Goal: Task Accomplishment & Management: Use online tool/utility

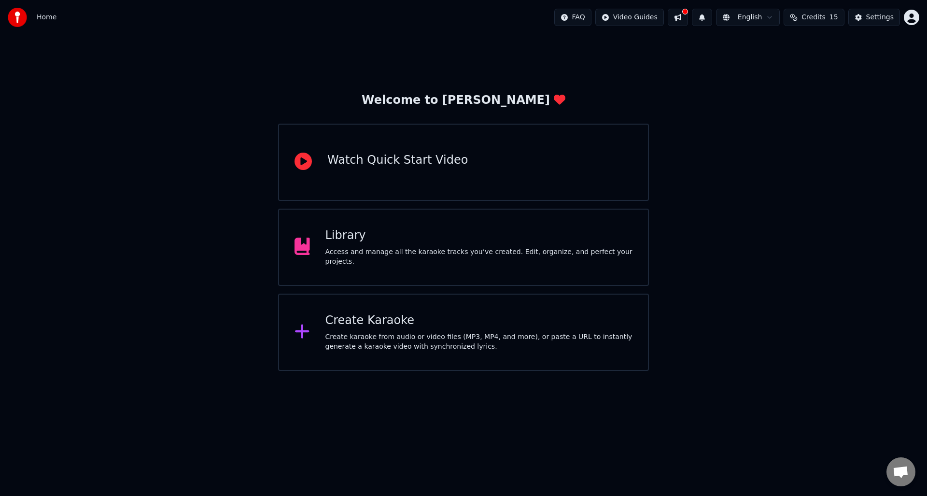
click at [477, 342] on div "Create karaoke from audio or video files (MP3, MP4, and more), or paste a URL t…" at bounding box center [478, 341] width 307 height 19
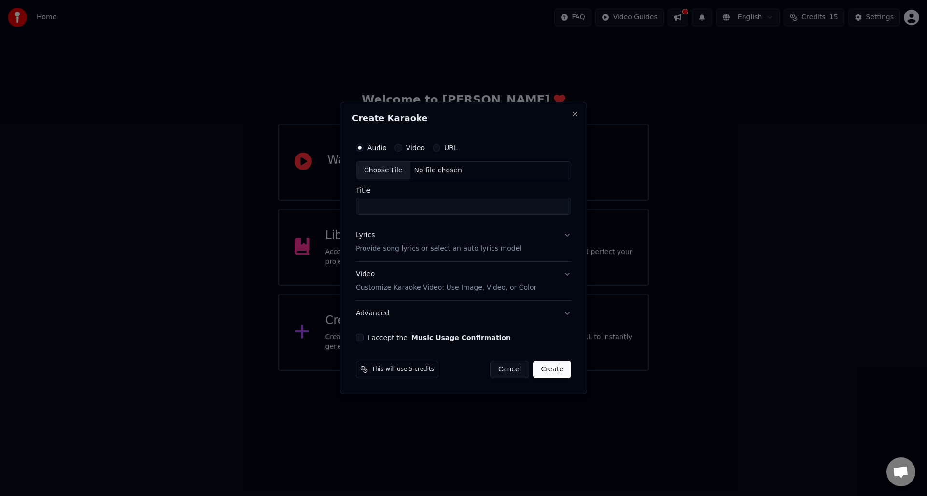
click at [392, 168] on div "Choose File" at bounding box center [383, 170] width 54 height 17
type input "**********"
click at [565, 235] on button "Lyrics Provide song lyrics or select an auto lyrics model" at bounding box center [463, 242] width 219 height 39
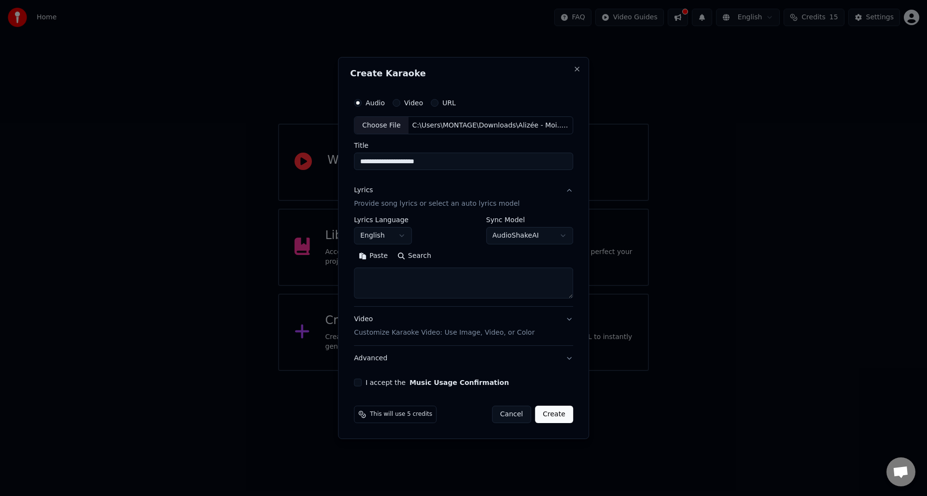
click at [397, 238] on button "English" at bounding box center [383, 235] width 58 height 17
select select "**"
click at [376, 279] on textarea at bounding box center [463, 283] width 219 height 31
paste textarea "**********"
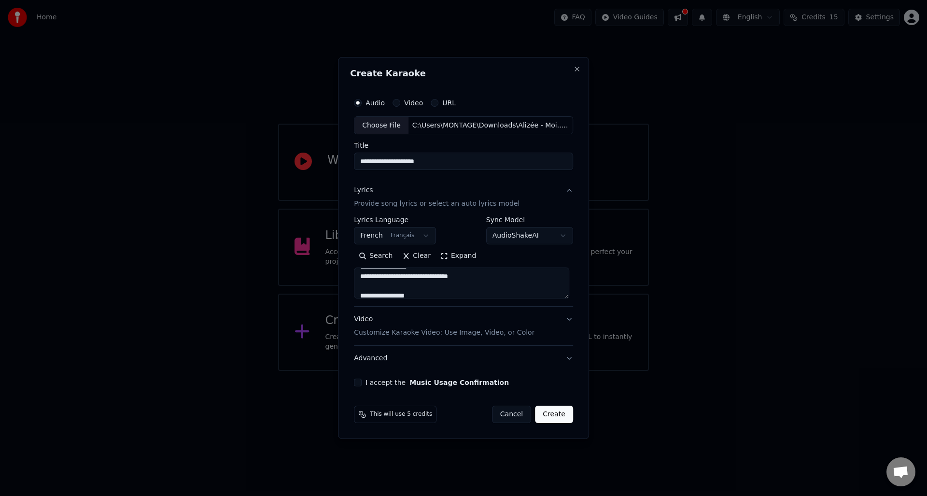
scroll to position [145, 0]
drag, startPoint x: 392, startPoint y: 286, endPoint x: 349, endPoint y: 286, distance: 42.5
click at [349, 286] on div "**********" at bounding box center [463, 248] width 251 height 382
type textarea "**********"
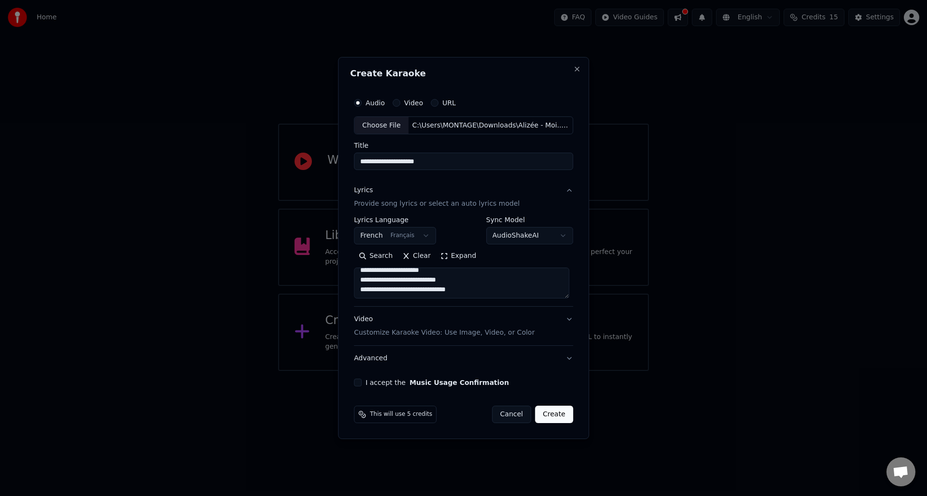
click at [568, 319] on button "Video Customize Karaoke Video: Use Image, Video, or Color" at bounding box center [463, 326] width 219 height 39
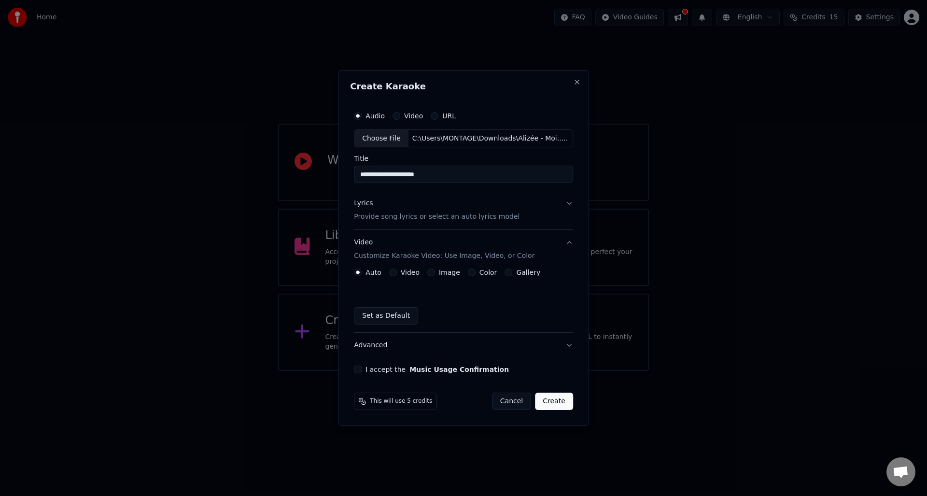
click at [390, 270] on button "Video" at bounding box center [393, 272] width 8 height 8
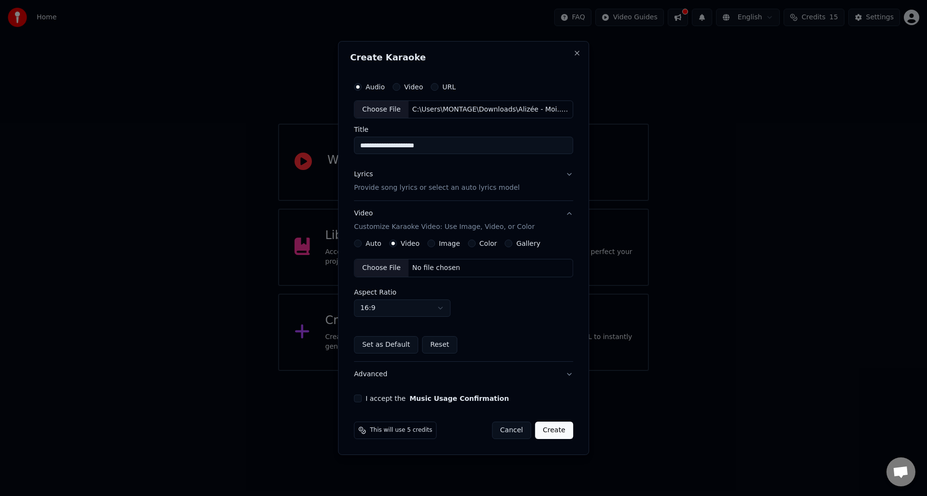
click at [380, 274] on div "Choose File" at bounding box center [381, 267] width 54 height 17
click at [360, 399] on button "I accept the Music Usage Confirmation" at bounding box center [358, 398] width 8 height 8
click at [559, 427] on button "Create" at bounding box center [554, 429] width 38 height 17
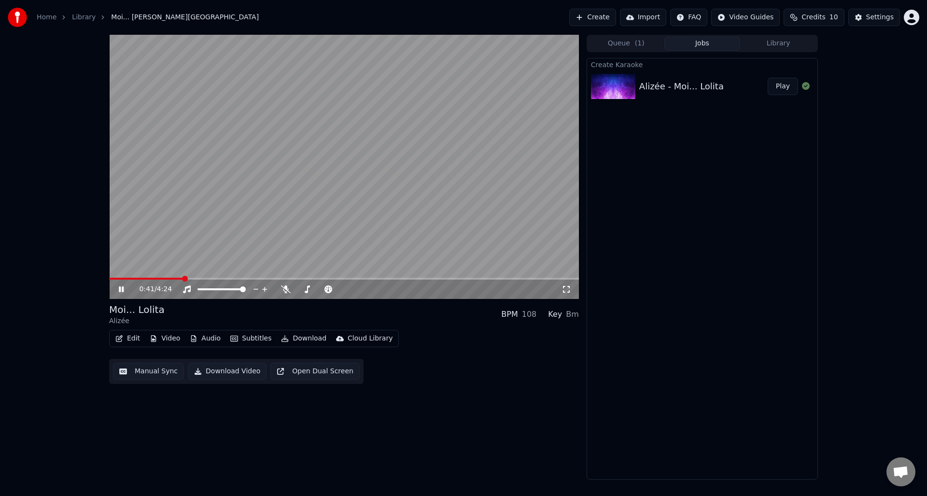
click at [121, 290] on icon at bounding box center [128, 289] width 23 height 8
click at [120, 288] on icon at bounding box center [121, 289] width 6 height 7
click at [120, 290] on icon at bounding box center [121, 289] width 5 height 6
click at [120, 290] on icon at bounding box center [121, 289] width 6 height 7
click at [120, 290] on icon at bounding box center [121, 289] width 5 height 6
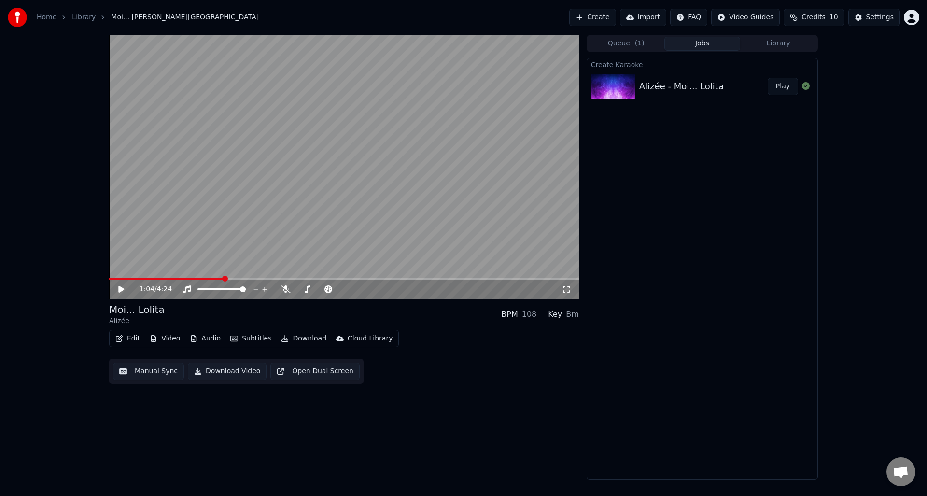
click at [120, 290] on icon at bounding box center [121, 289] width 6 height 7
click at [120, 290] on icon at bounding box center [121, 289] width 5 height 6
click at [254, 338] on button "Subtitles" at bounding box center [250, 339] width 49 height 14
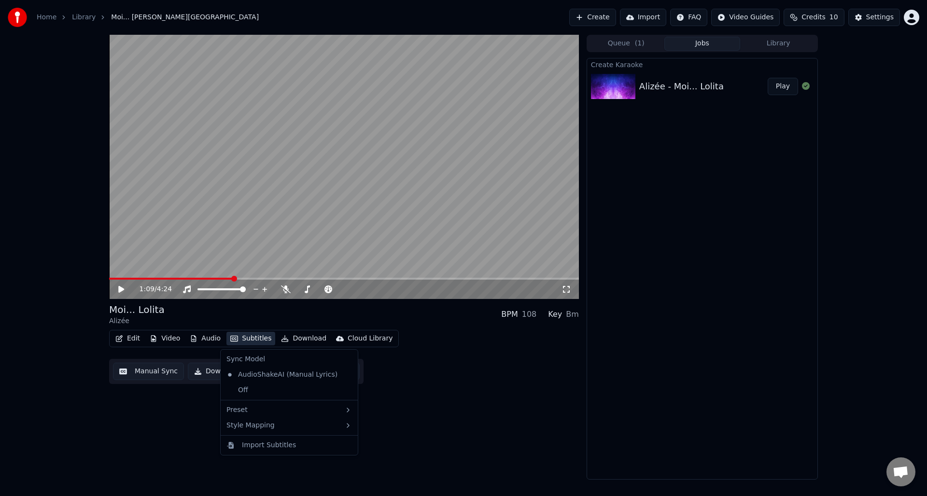
click at [531, 416] on div "1:09 / 4:24 Moi... [PERSON_NAME] BPM 108 Key Bm Edit Video Audio Subtitles Down…" at bounding box center [344, 257] width 470 height 445
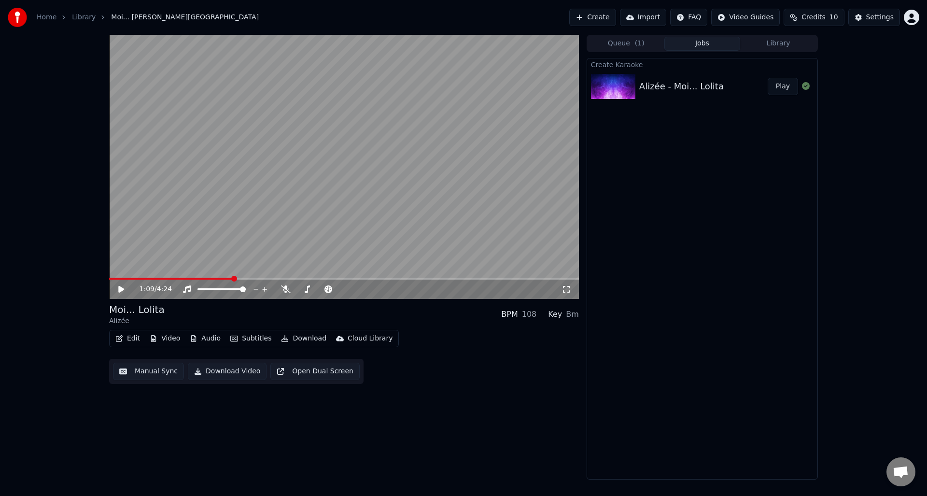
click at [130, 337] on button "Edit" at bounding box center [128, 339] width 32 height 14
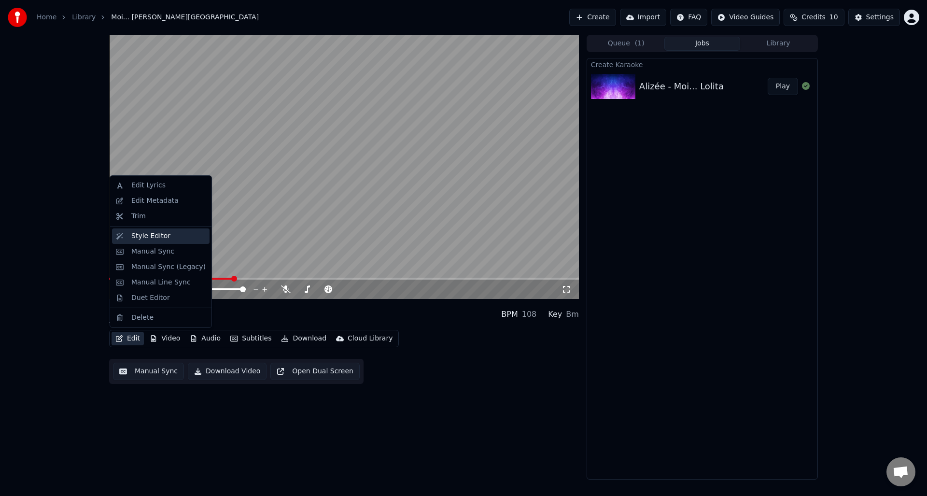
click at [166, 235] on div "Style Editor" at bounding box center [168, 236] width 74 height 10
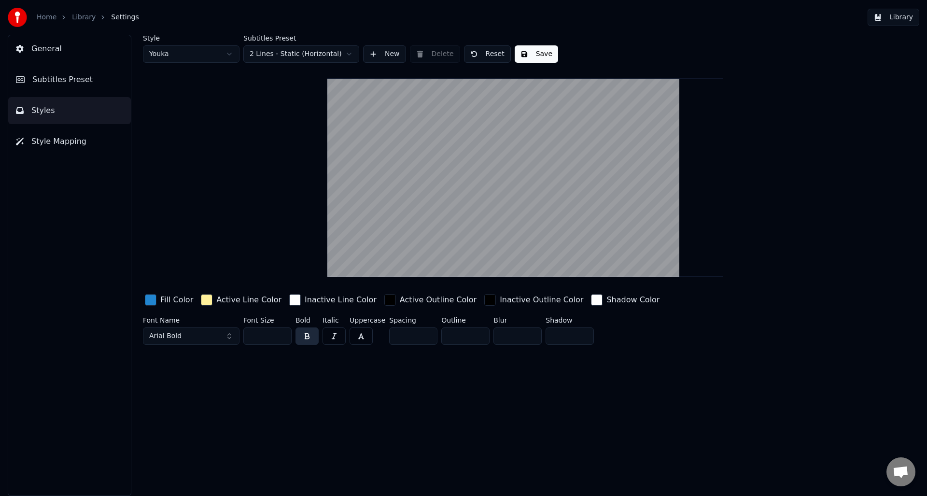
click at [56, 75] on span "Subtitles Preset" at bounding box center [62, 80] width 60 height 12
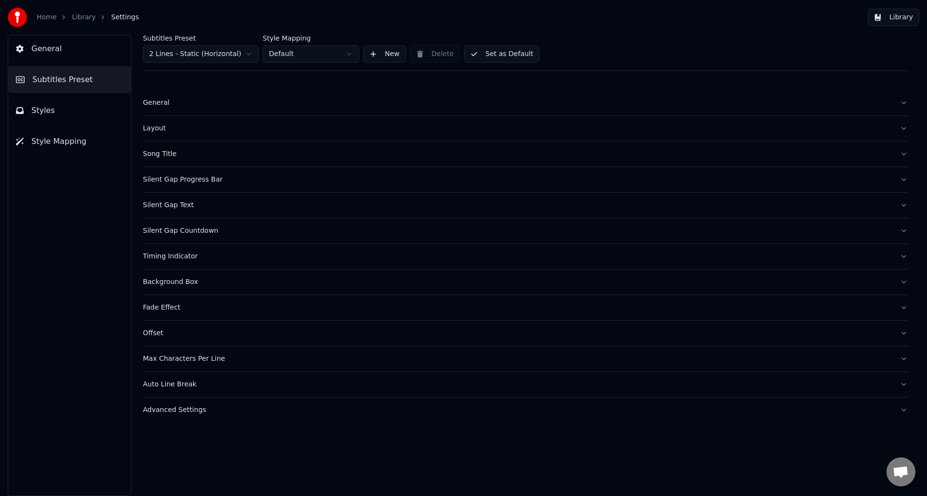
click at [56, 56] on button "General" at bounding box center [69, 48] width 123 height 27
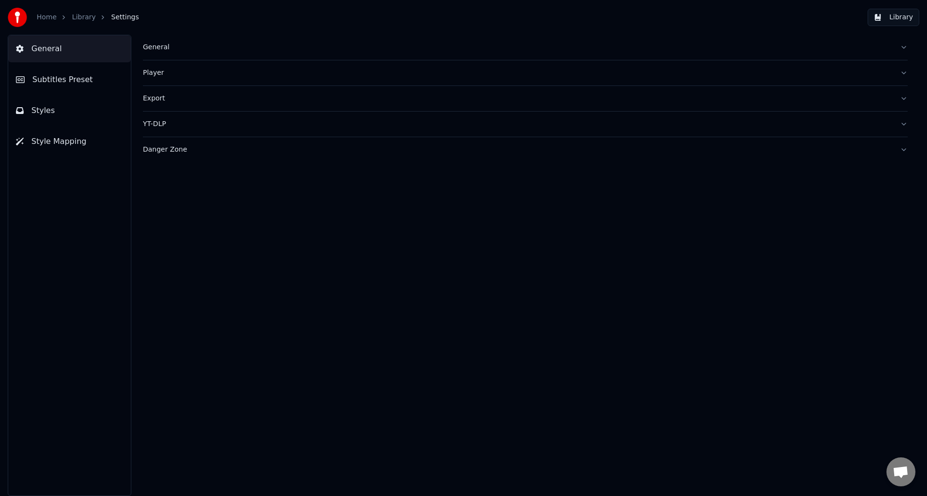
click at [227, 44] on div "General" at bounding box center [517, 47] width 749 height 10
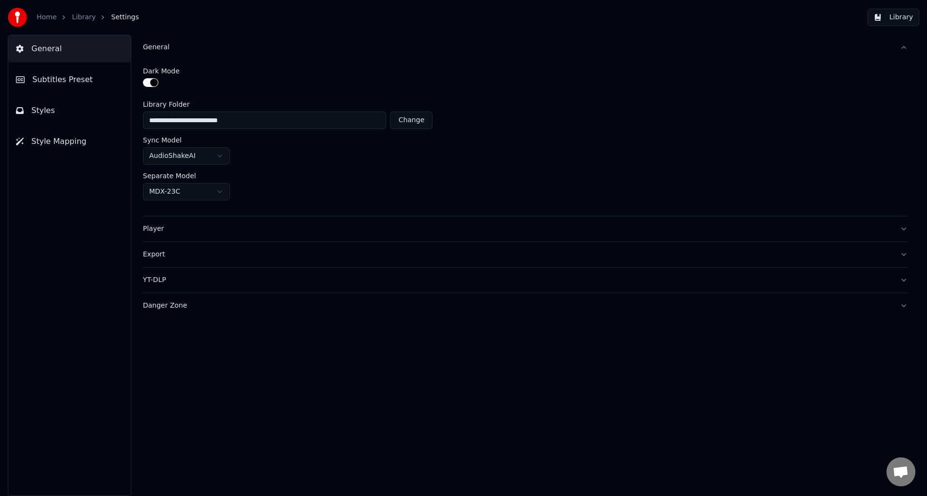
click at [227, 44] on div "General" at bounding box center [517, 47] width 749 height 10
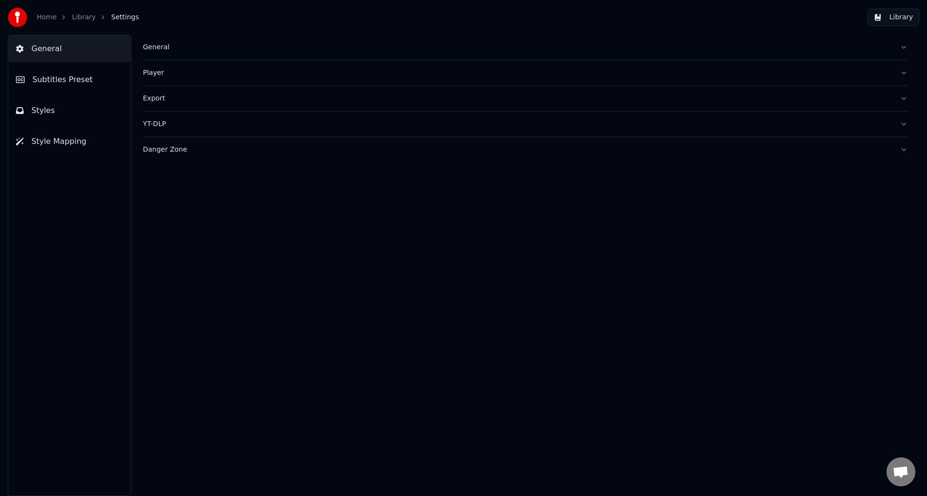
click at [106, 89] on button "Subtitles Preset" at bounding box center [69, 79] width 123 height 27
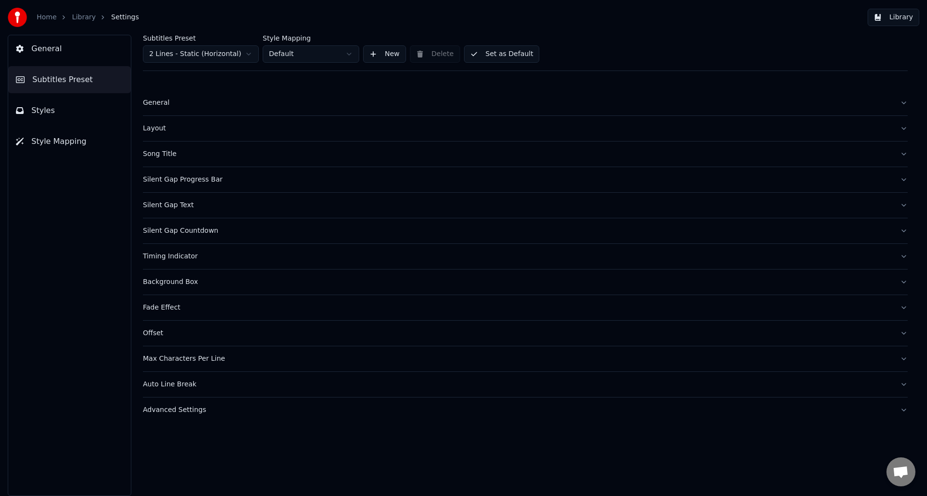
click at [103, 115] on button "Styles" at bounding box center [69, 110] width 123 height 27
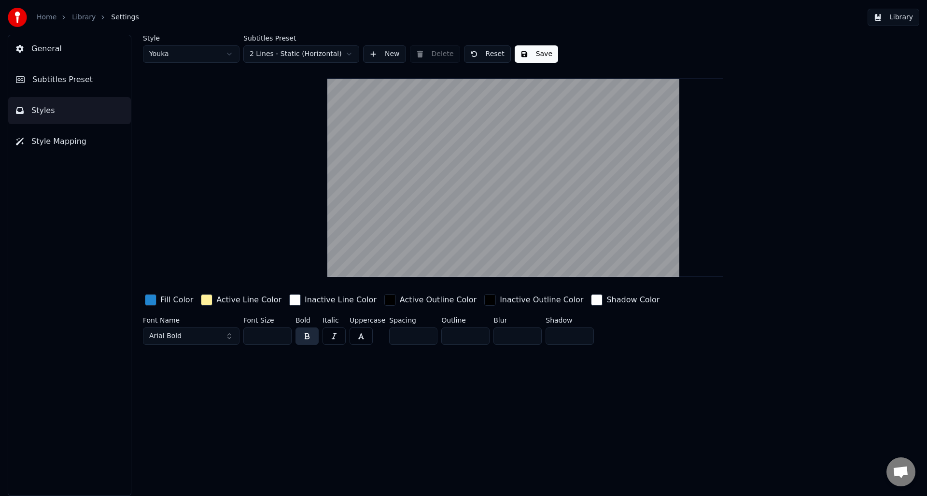
click at [88, 139] on button "Style Mapping" at bounding box center [69, 141] width 123 height 27
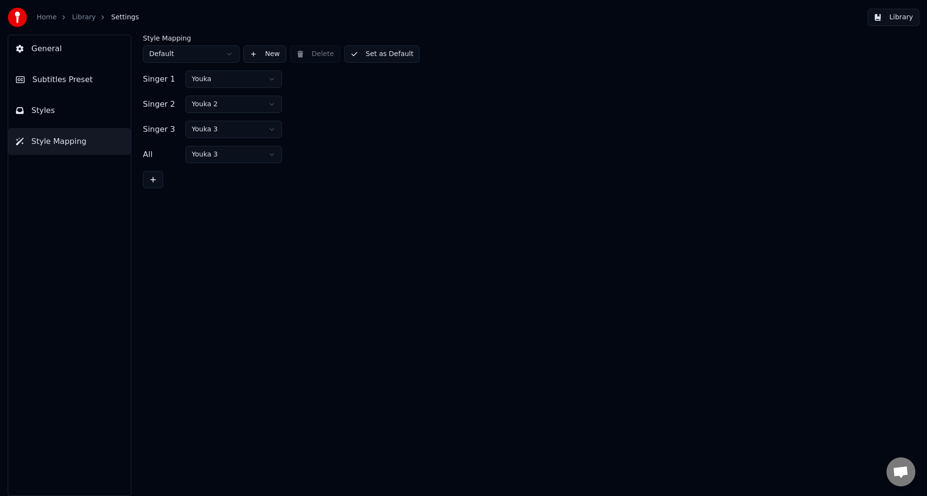
click at [106, 79] on button "Subtitles Preset" at bounding box center [69, 79] width 123 height 27
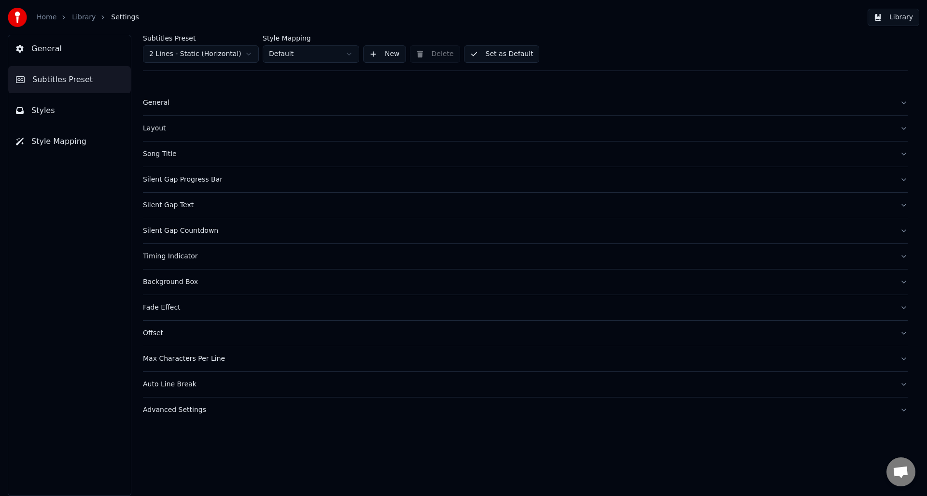
click at [240, 412] on div "Advanced Settings" at bounding box center [517, 410] width 749 height 10
click at [236, 409] on div "Advanced Settings" at bounding box center [517, 410] width 749 height 10
click at [244, 126] on div "Layout" at bounding box center [517, 129] width 749 height 10
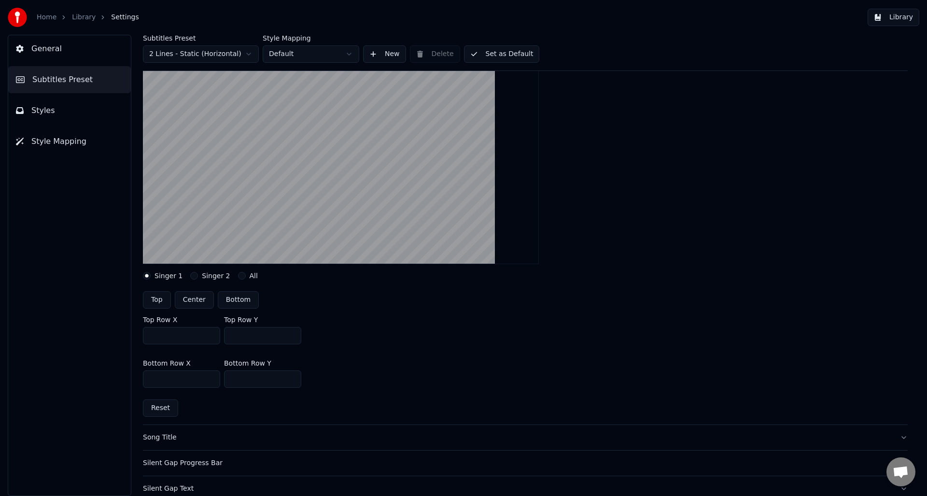
scroll to position [48, 0]
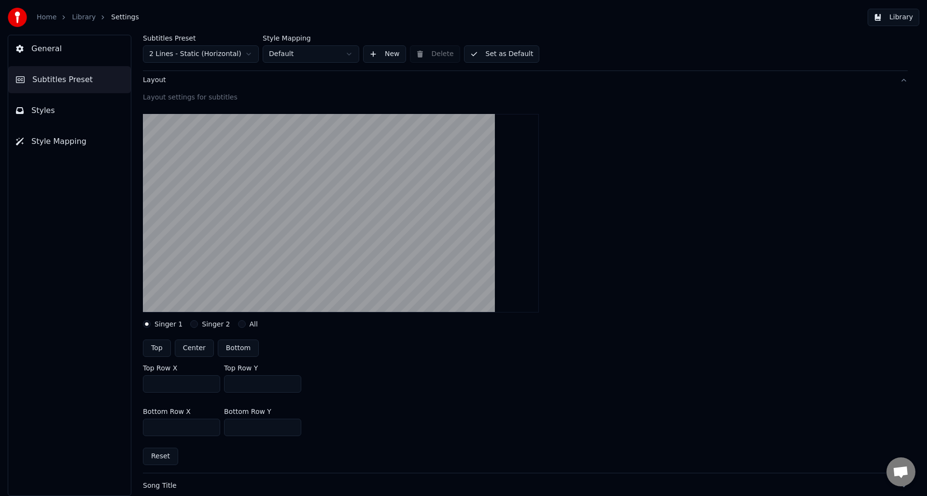
click at [189, 349] on button "Center" at bounding box center [194, 347] width 39 height 17
type input "***"
click at [515, 47] on button "Set as Default" at bounding box center [502, 53] width 76 height 17
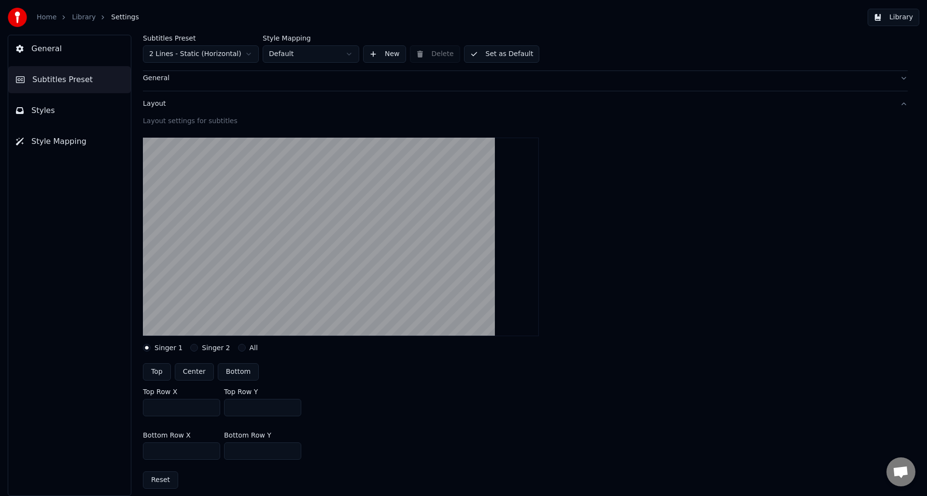
scroll to position [0, 0]
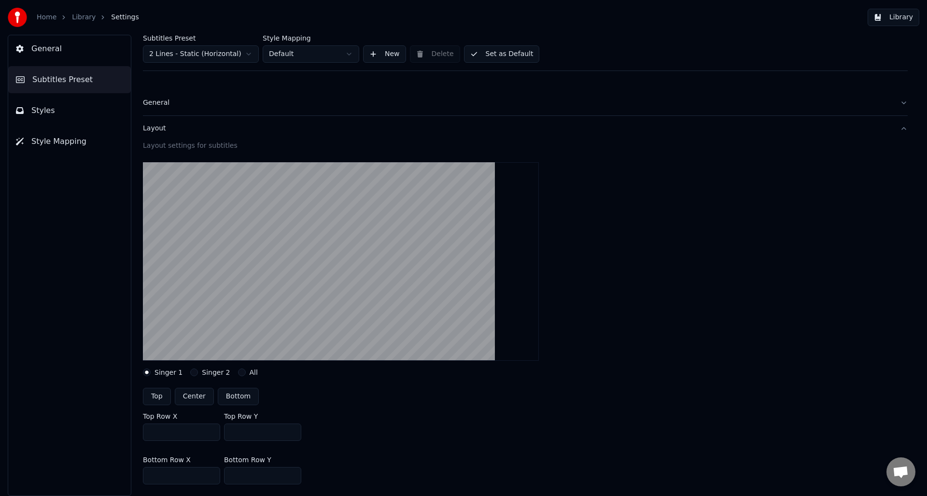
click at [81, 16] on link "Library" at bounding box center [84, 18] width 24 height 10
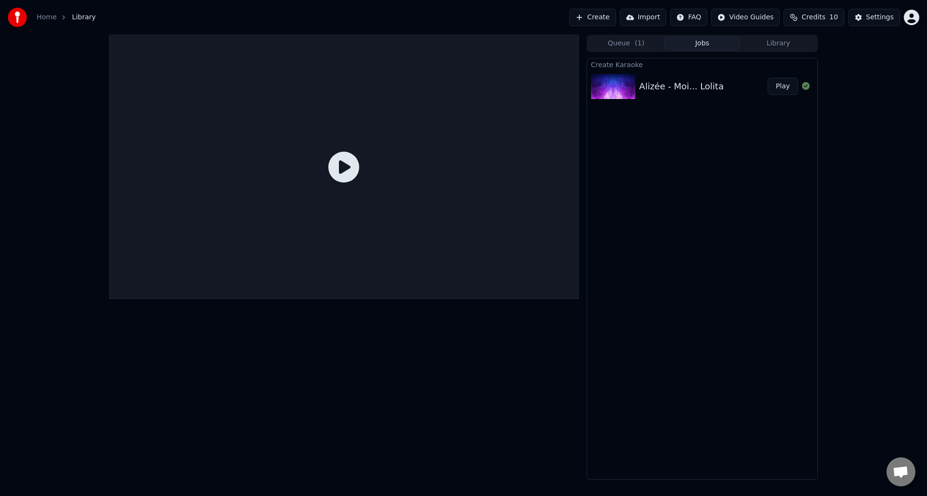
click at [655, 83] on div "Alizée - Moi... Lolita" at bounding box center [681, 87] width 84 height 14
click at [343, 163] on icon at bounding box center [343, 167] width 31 height 31
click at [783, 86] on button "Play" at bounding box center [783, 86] width 30 height 17
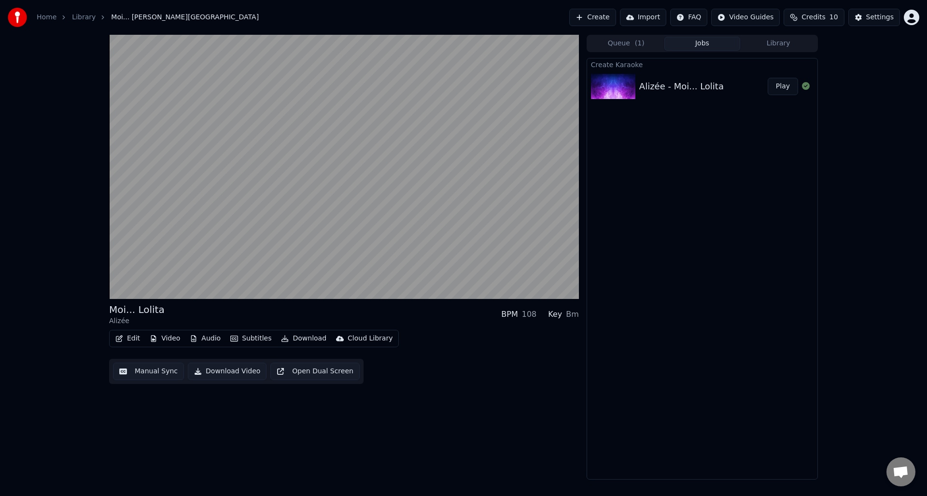
click at [131, 337] on button "Edit" at bounding box center [128, 339] width 32 height 14
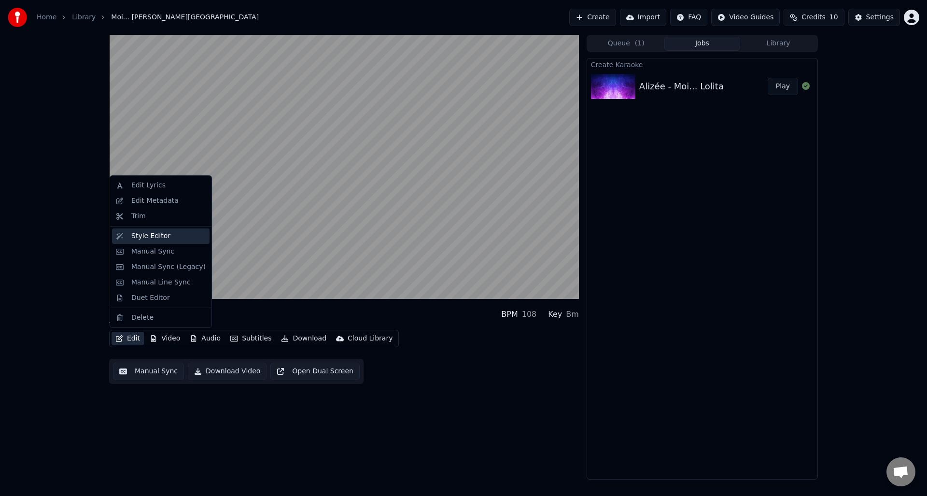
click at [153, 239] on div "Style Editor" at bounding box center [150, 236] width 39 height 10
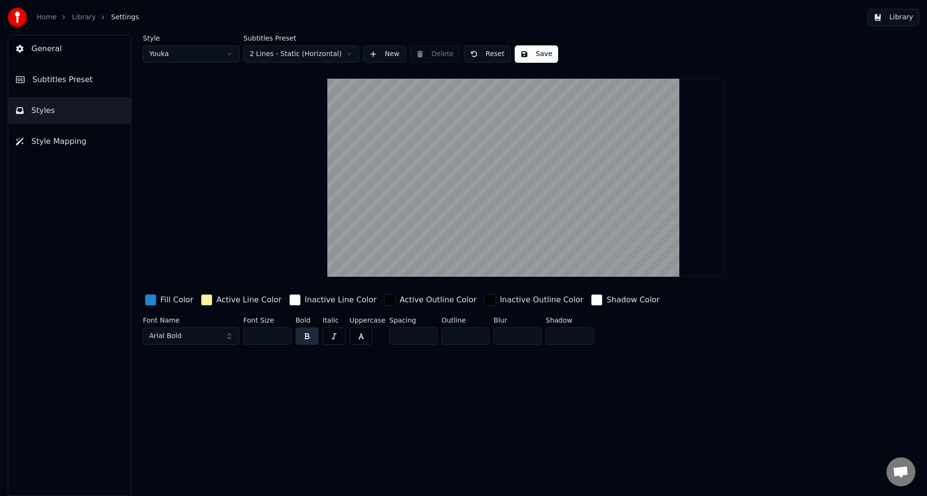
click at [97, 139] on button "Style Mapping" at bounding box center [69, 141] width 123 height 27
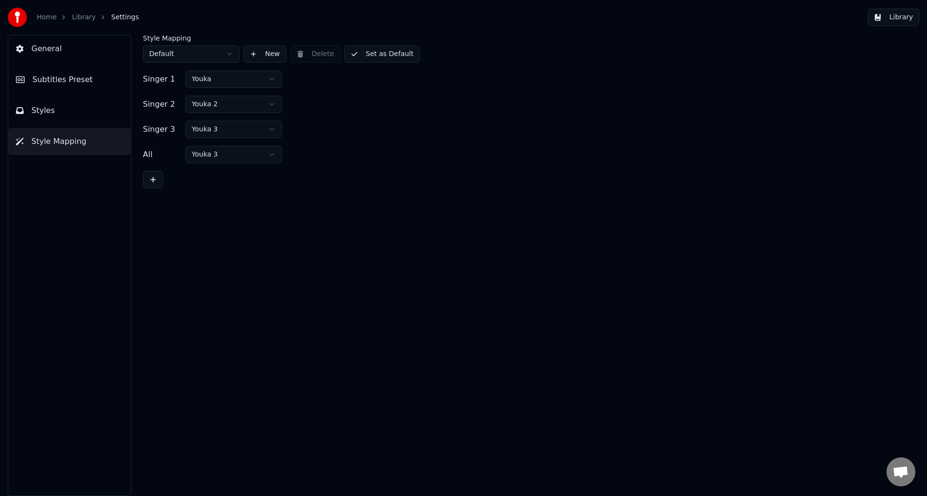
click at [97, 125] on div "General Subtitles Preset Styles Style Mapping" at bounding box center [70, 265] width 124 height 461
click at [87, 82] on button "Subtitles Preset" at bounding box center [69, 79] width 123 height 27
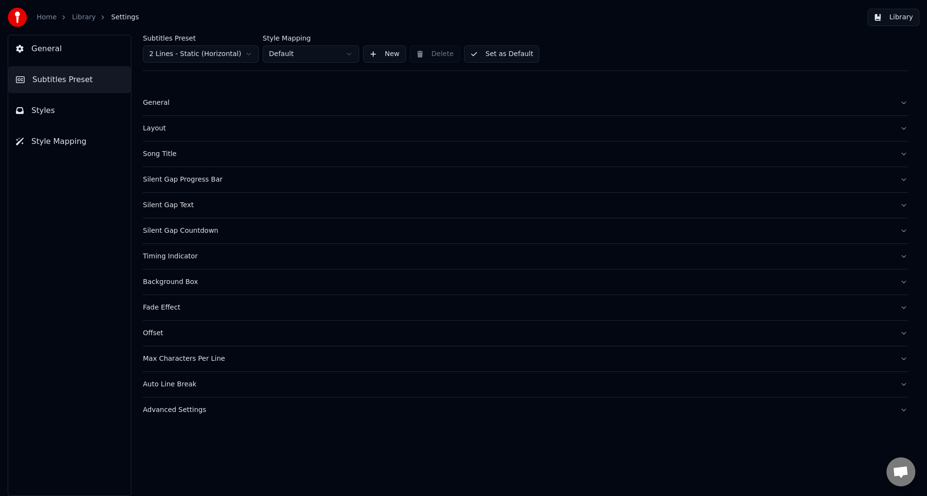
click at [236, 177] on div "Silent Gap Progress Bar" at bounding box center [517, 180] width 749 height 10
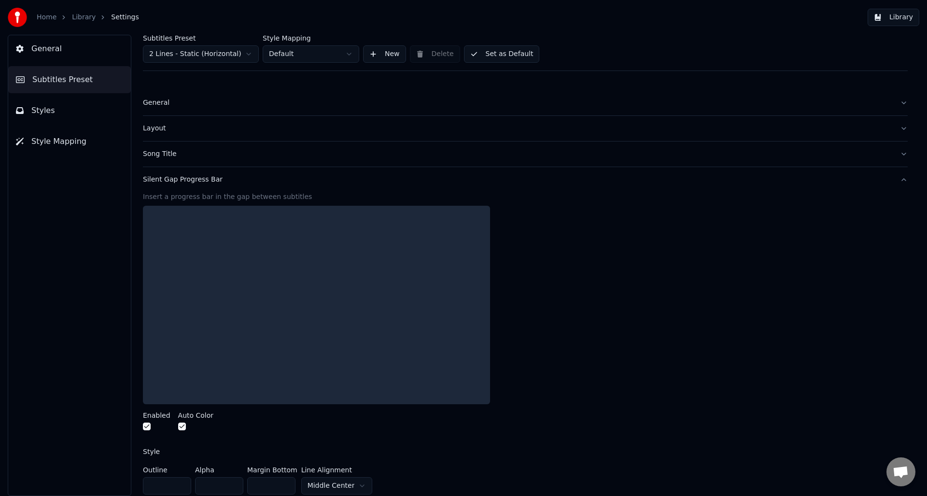
click at [148, 425] on button "button" at bounding box center [147, 426] width 8 height 8
click at [523, 51] on button "Set as Default" at bounding box center [502, 53] width 76 height 17
click at [63, 75] on span "Subtitles Preset" at bounding box center [62, 80] width 60 height 12
click at [234, 182] on div "Silent Gap Progress Bar" at bounding box center [517, 180] width 749 height 10
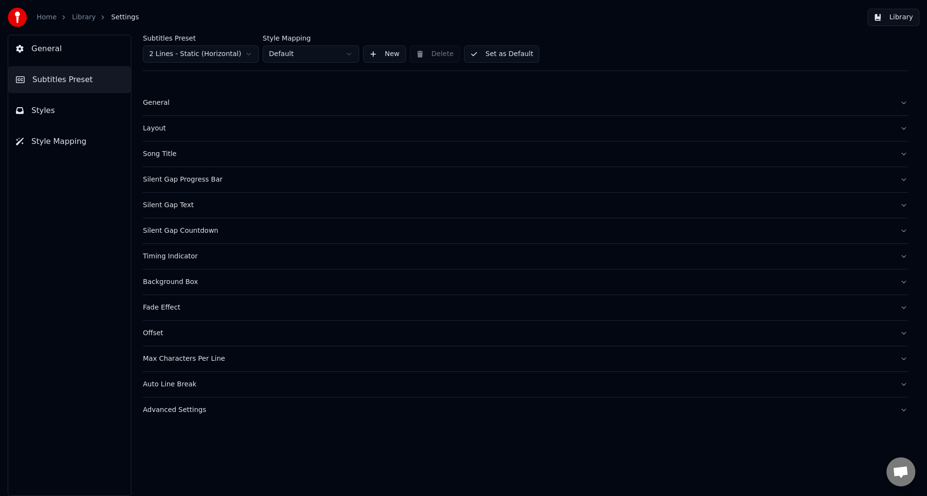
click at [217, 155] on div "Song Title" at bounding box center [517, 154] width 749 height 10
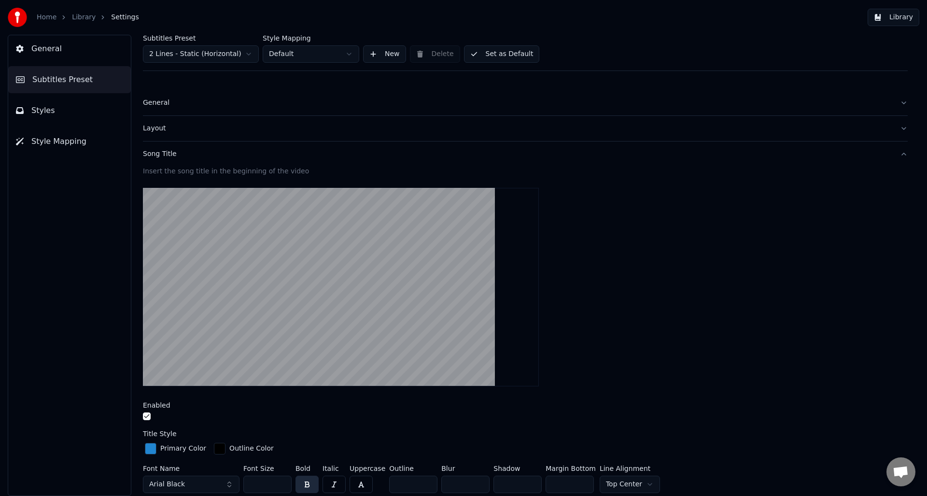
click at [147, 418] on button "button" at bounding box center [147, 416] width 8 height 8
click at [480, 49] on button "Set as Default" at bounding box center [502, 53] width 76 height 17
click at [891, 20] on button "Library" at bounding box center [893, 17] width 52 height 17
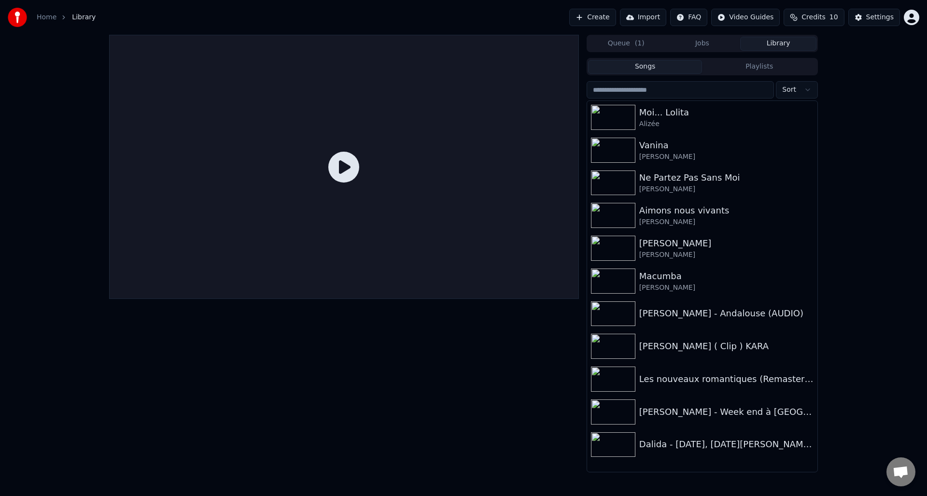
click at [707, 41] on button "Jobs" at bounding box center [702, 44] width 76 height 14
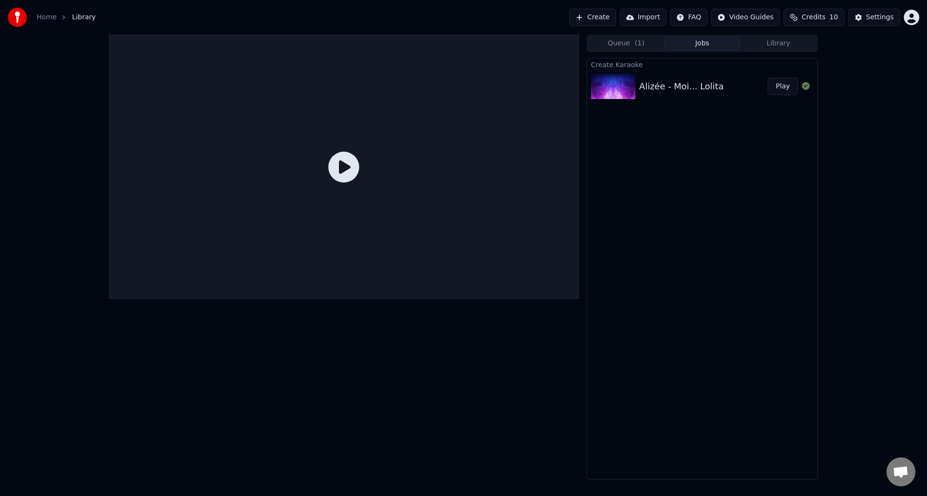
click at [703, 85] on div "Alizée - Moi... Lolita" at bounding box center [681, 87] width 84 height 14
click at [786, 87] on button "Play" at bounding box center [783, 86] width 30 height 17
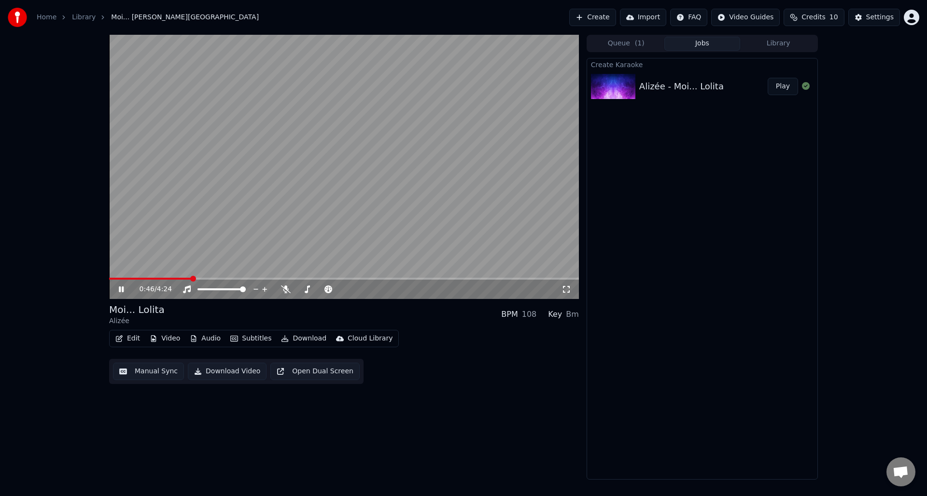
click at [120, 288] on icon at bounding box center [121, 289] width 5 height 6
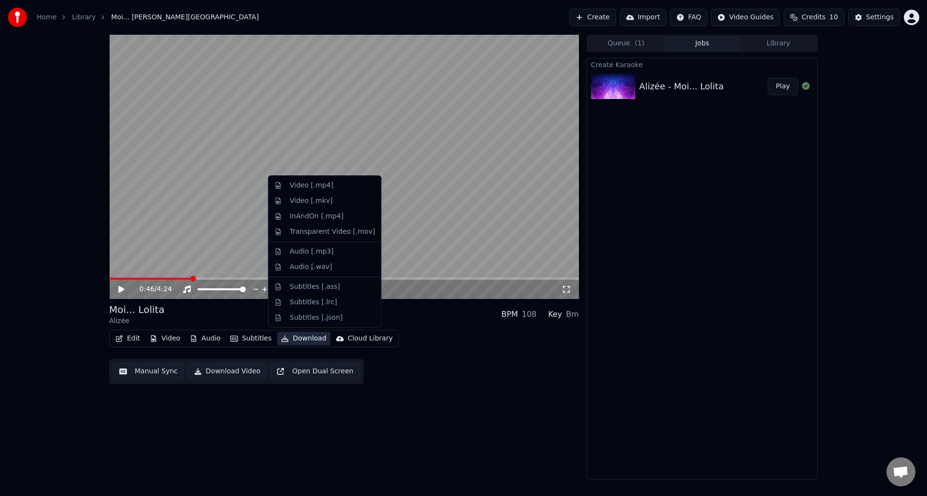
click at [294, 340] on button "Download" at bounding box center [303, 339] width 53 height 14
click at [318, 187] on div "Video [.mp4]" at bounding box center [311, 186] width 43 height 10
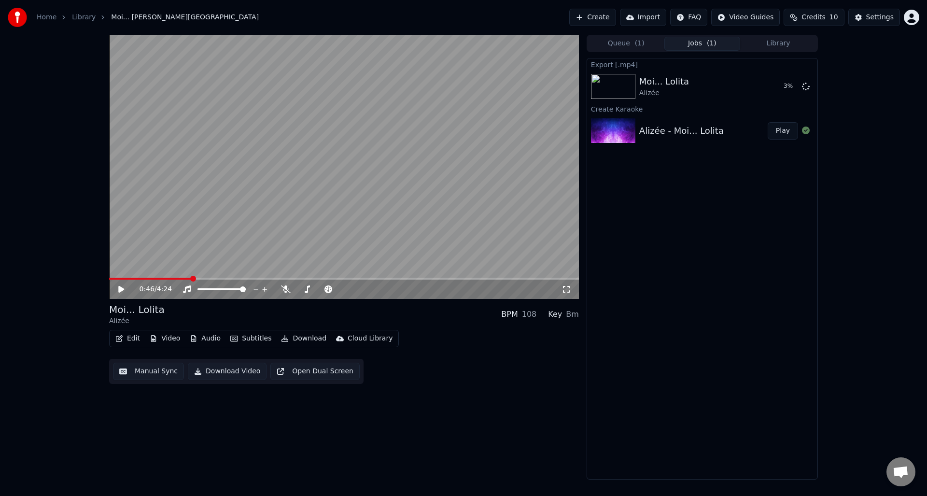
click at [609, 22] on button "Create" at bounding box center [592, 17] width 47 height 17
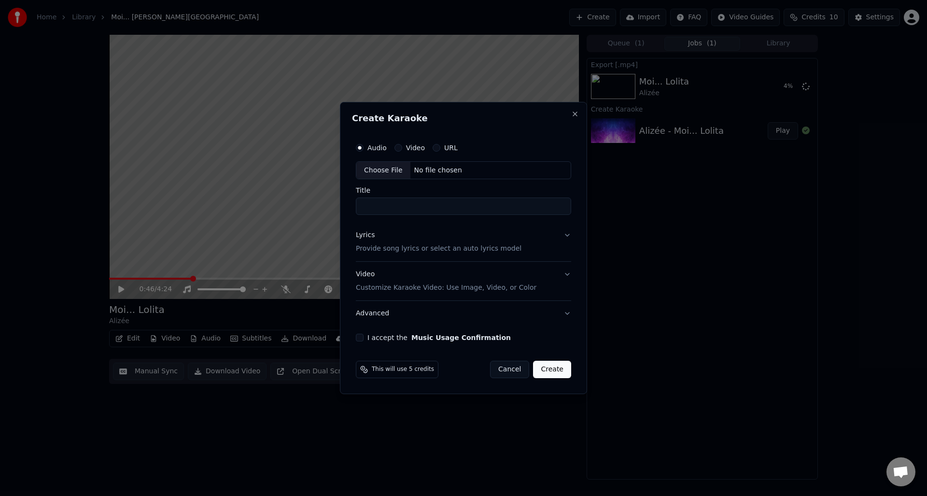
click at [381, 170] on div "Choose File" at bounding box center [383, 170] width 54 height 17
click at [385, 169] on div "Choose File" at bounding box center [383, 170] width 54 height 17
type input "********"
click at [489, 248] on p "Provide song lyrics or select an auto lyrics model" at bounding box center [439, 249] width 166 height 10
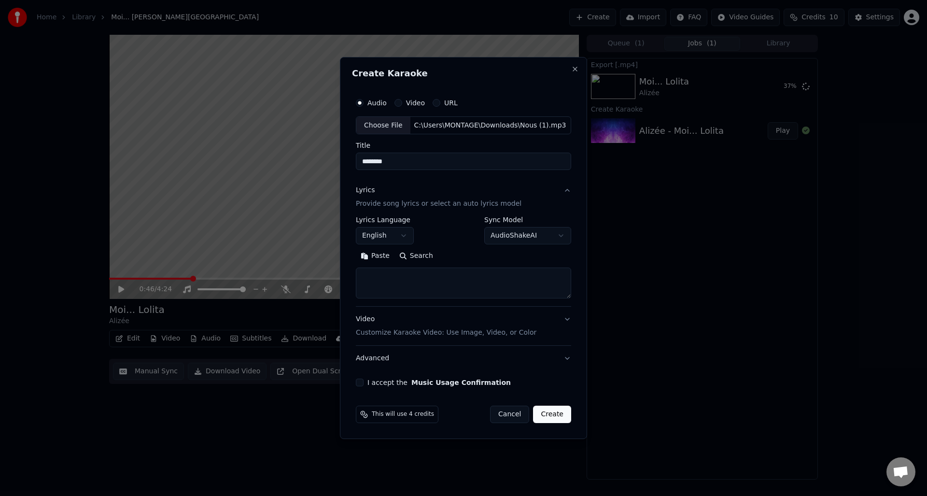
click at [387, 236] on button "English" at bounding box center [385, 235] width 58 height 17
select select "**"
click at [375, 280] on textarea at bounding box center [463, 283] width 215 height 31
click at [367, 280] on textarea at bounding box center [463, 283] width 215 height 31
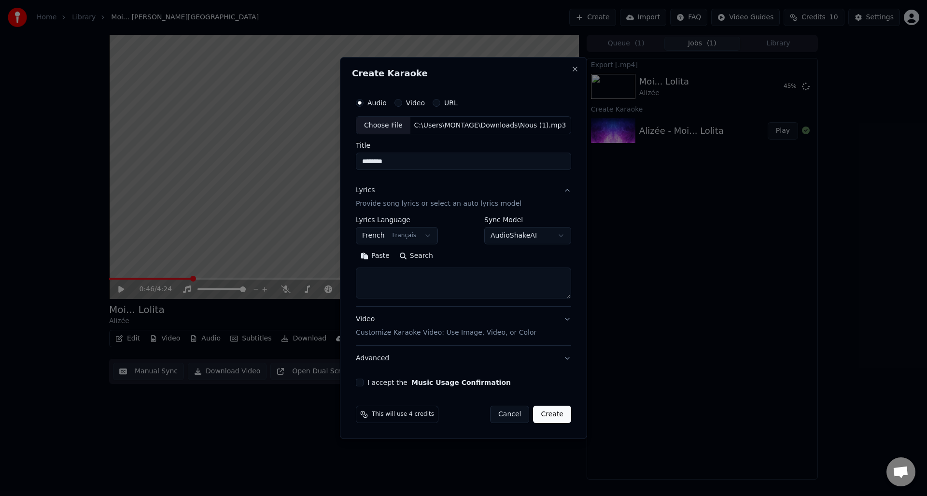
paste textarea "**********"
type textarea "**********"
click at [372, 330] on p "Customize Karaoke Video: Use Image, Video, or Color" at bounding box center [446, 333] width 181 height 10
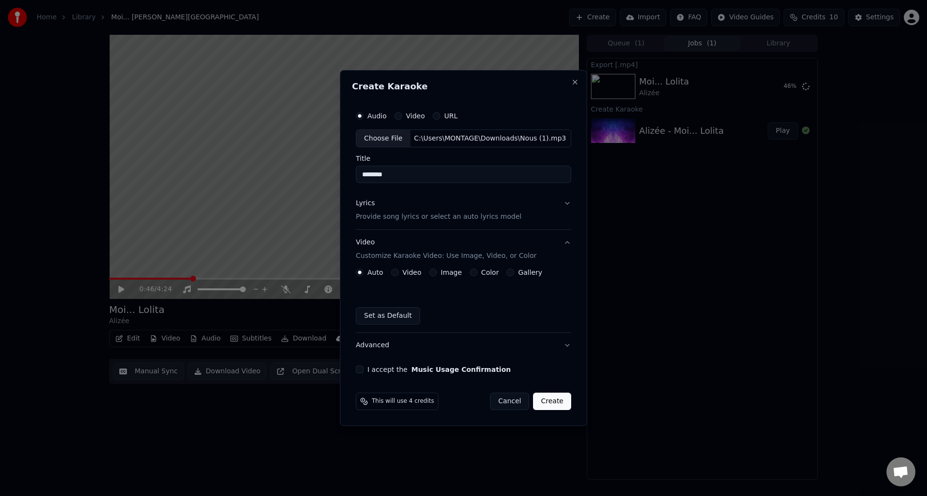
click at [393, 273] on button "Video" at bounding box center [395, 272] width 8 height 8
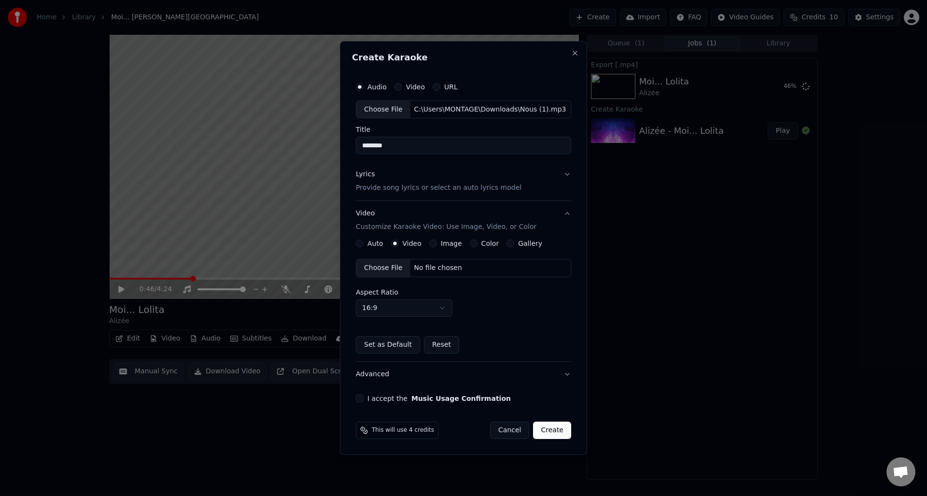
click at [383, 266] on div "Choose File" at bounding box center [383, 267] width 54 height 17
click at [360, 401] on button "I accept the Music Usage Confirmation" at bounding box center [360, 398] width 8 height 8
click at [555, 426] on button "Create" at bounding box center [554, 429] width 38 height 17
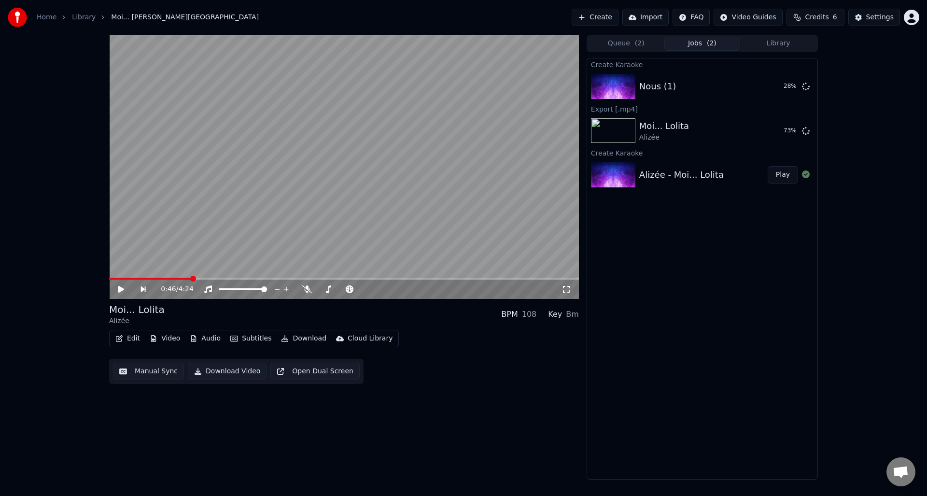
click at [609, 17] on button "Create" at bounding box center [595, 17] width 47 height 17
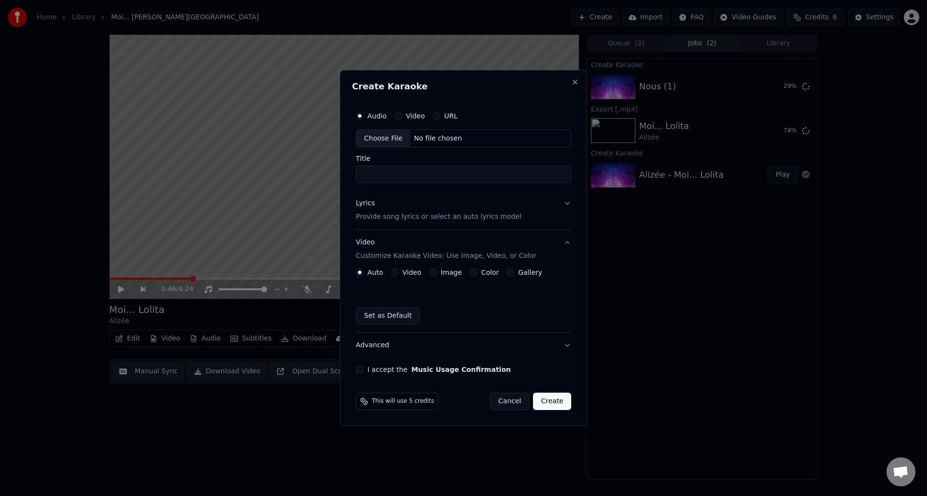
click at [380, 141] on div "Choose File" at bounding box center [383, 138] width 54 height 17
click at [391, 138] on div "Choose File" at bounding box center [383, 138] width 54 height 17
type input "**********"
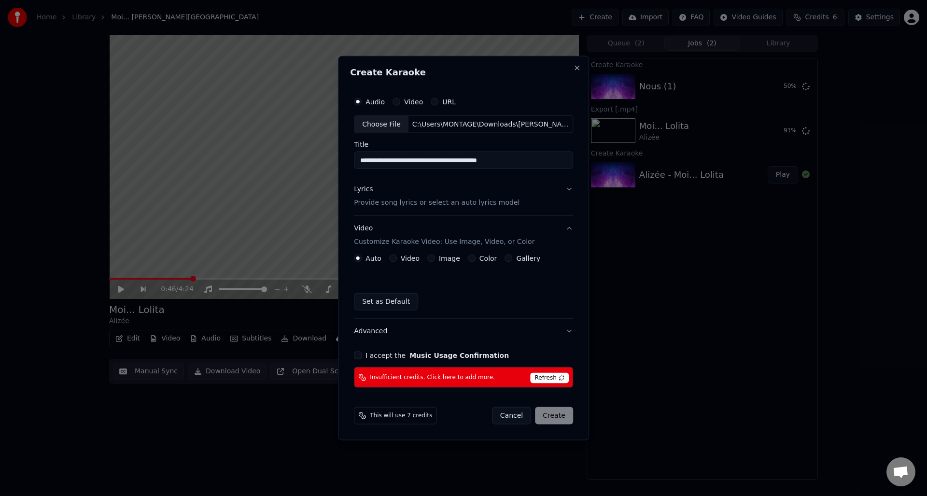
click at [567, 189] on button "Lyrics Provide song lyrics or select an auto lyrics model" at bounding box center [463, 196] width 219 height 39
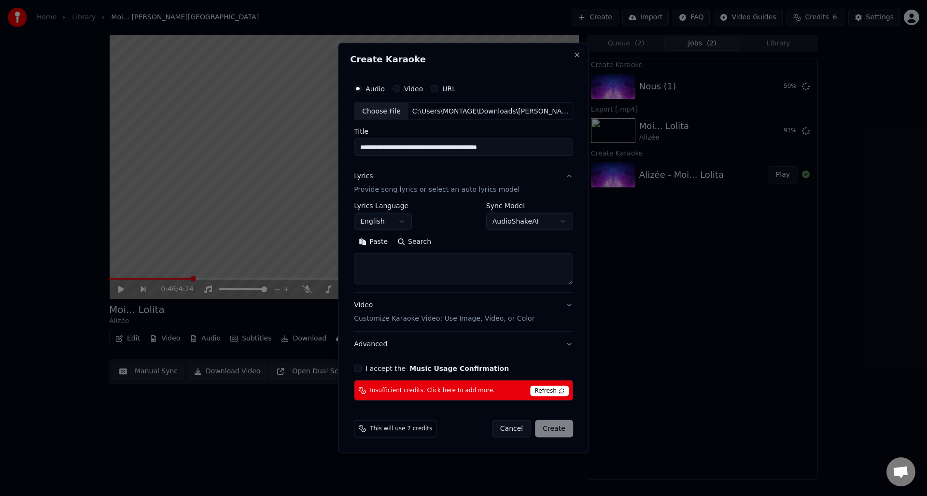
click at [395, 223] on button "English" at bounding box center [383, 221] width 58 height 17
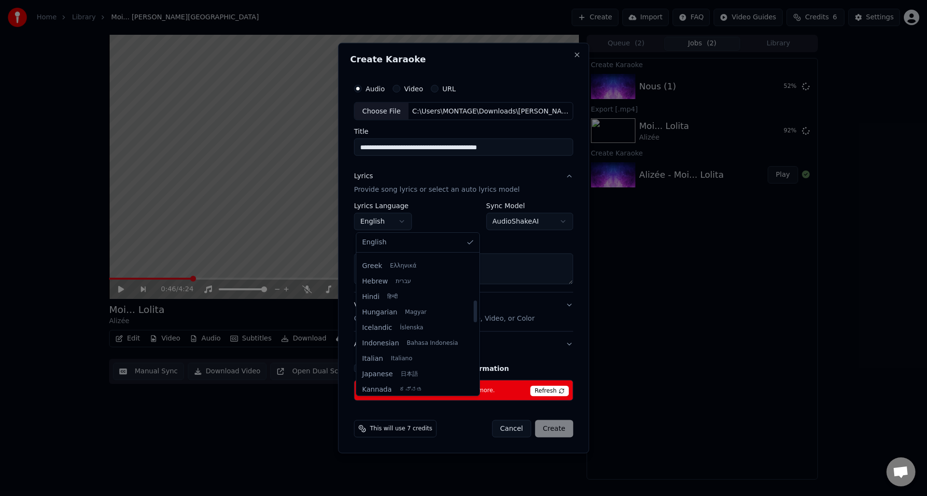
scroll to position [193, 0]
select select "**"
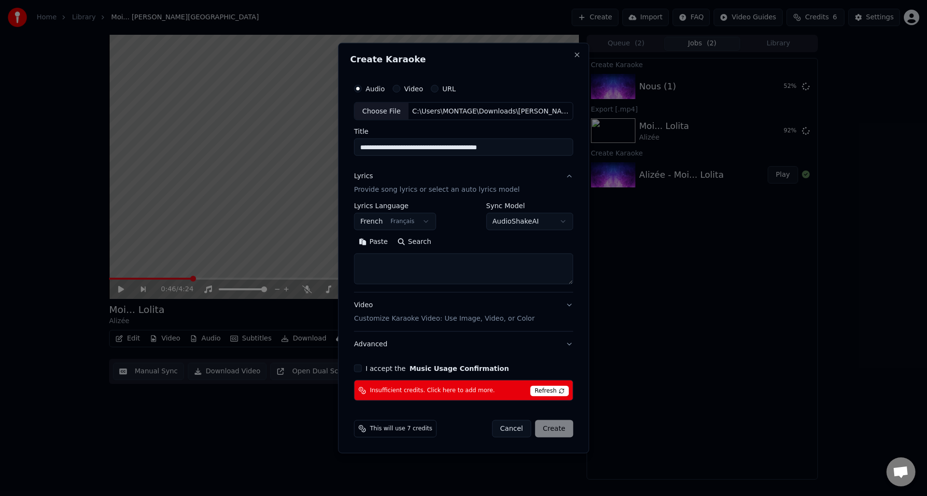
click at [387, 259] on textarea at bounding box center [463, 268] width 219 height 31
click at [386, 261] on textarea at bounding box center [463, 268] width 219 height 31
click at [373, 262] on textarea at bounding box center [463, 268] width 219 height 31
click at [388, 265] on textarea at bounding box center [463, 268] width 219 height 31
paste textarea "**********"
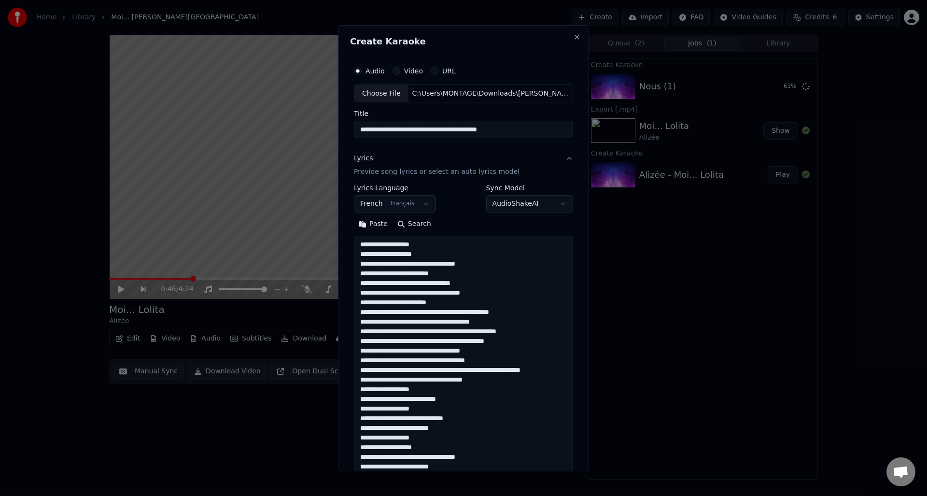
scroll to position [408, 0]
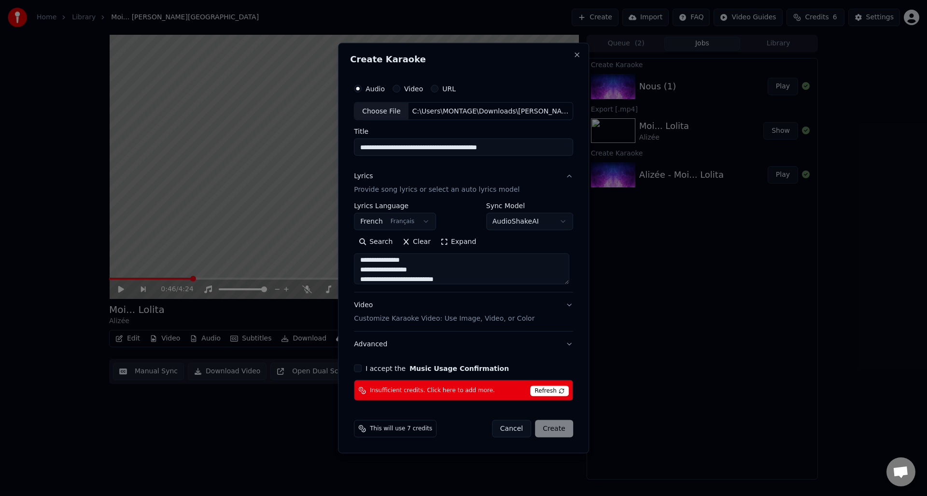
type textarea "**********"
click at [509, 427] on button "Cancel" at bounding box center [511, 428] width 39 height 17
select select
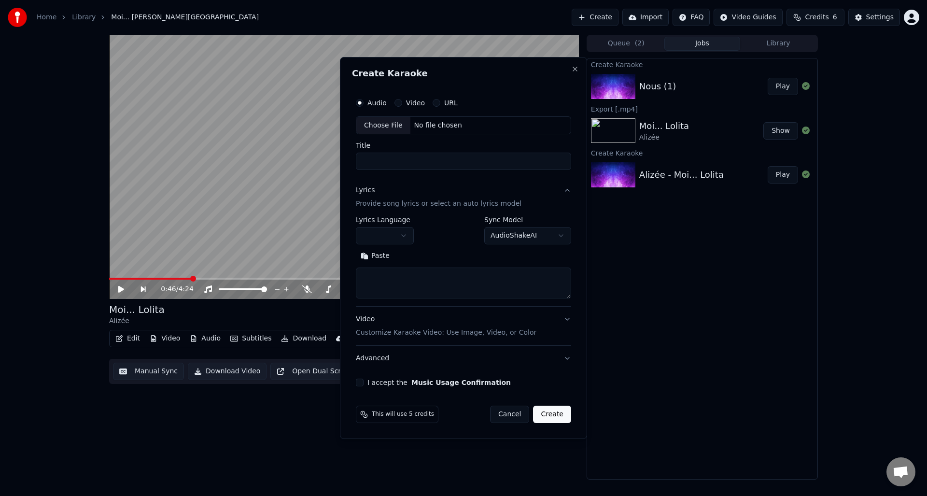
scroll to position [0, 0]
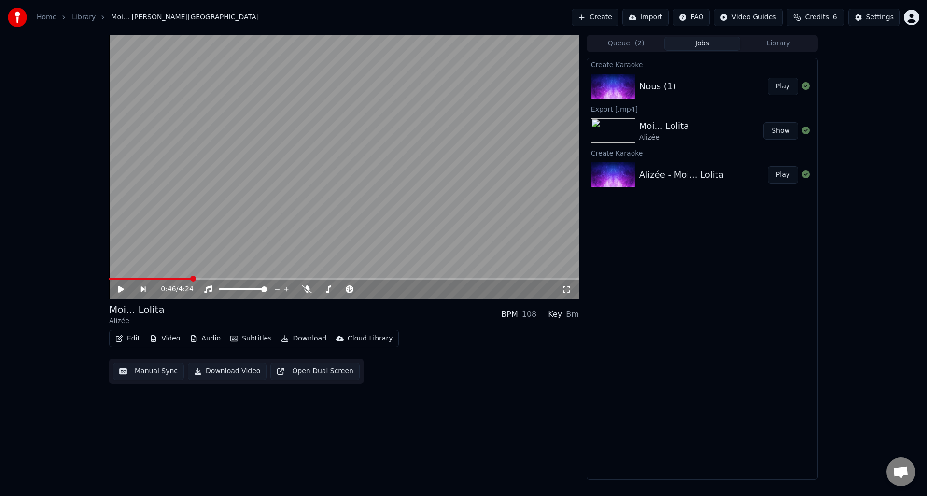
click at [687, 80] on div "Nous (1)" at bounding box center [703, 87] width 128 height 14
click at [609, 85] on img at bounding box center [613, 86] width 44 height 25
click at [785, 87] on button "Play" at bounding box center [783, 86] width 30 height 17
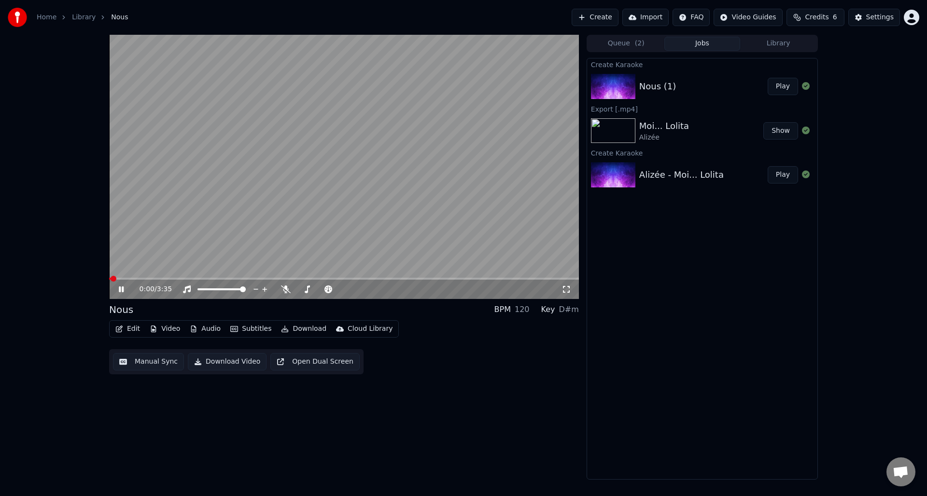
click at [122, 287] on icon at bounding box center [128, 289] width 23 height 8
click at [141, 279] on span at bounding box center [144, 279] width 6 height 6
click at [122, 288] on icon at bounding box center [121, 289] width 6 height 7
click at [122, 288] on icon at bounding box center [128, 289] width 23 height 8
click at [818, 22] on span "Credits" at bounding box center [817, 18] width 24 height 10
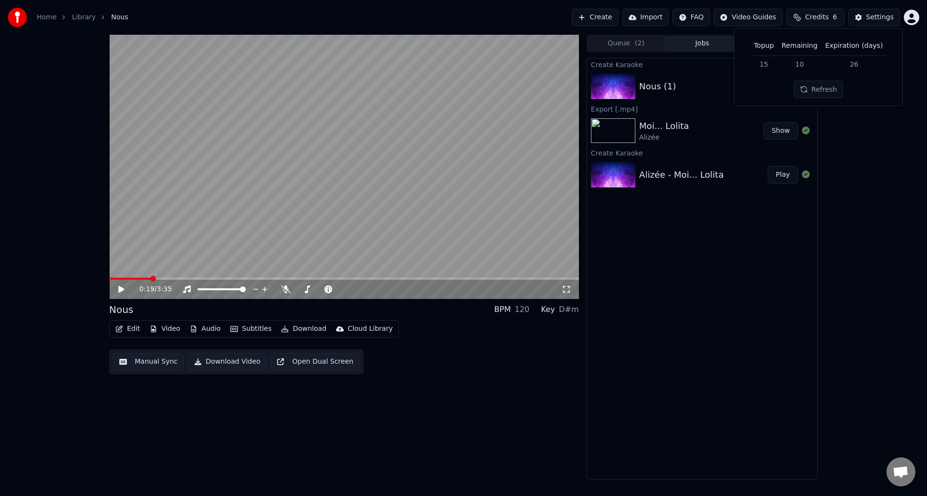
click at [827, 89] on button "Refresh" at bounding box center [819, 89] width 50 height 17
click at [719, 299] on div "Create Karaoke Nous (1) Play Export [.mp4] Moi... [PERSON_NAME] Show Create Kar…" at bounding box center [702, 268] width 231 height 421
click at [303, 329] on button "Download" at bounding box center [303, 329] width 53 height 14
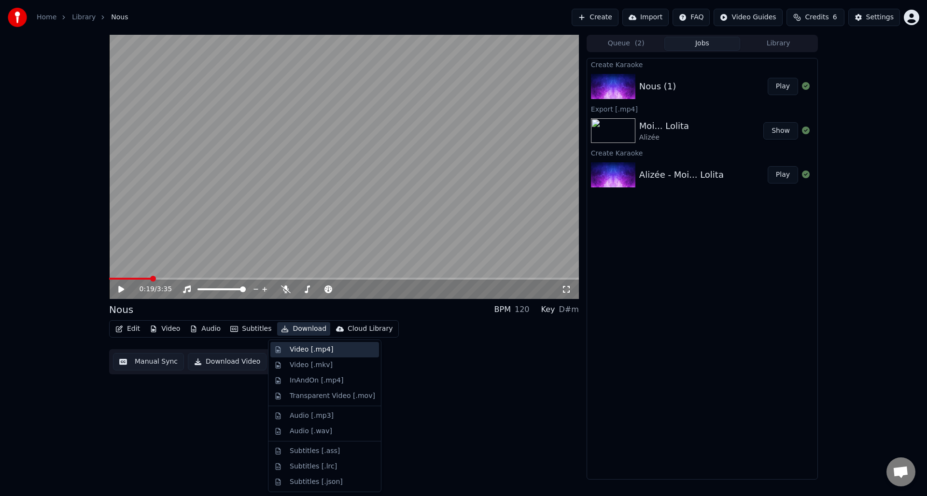
click at [299, 350] on div "Video [.mp4]" at bounding box center [311, 350] width 43 height 10
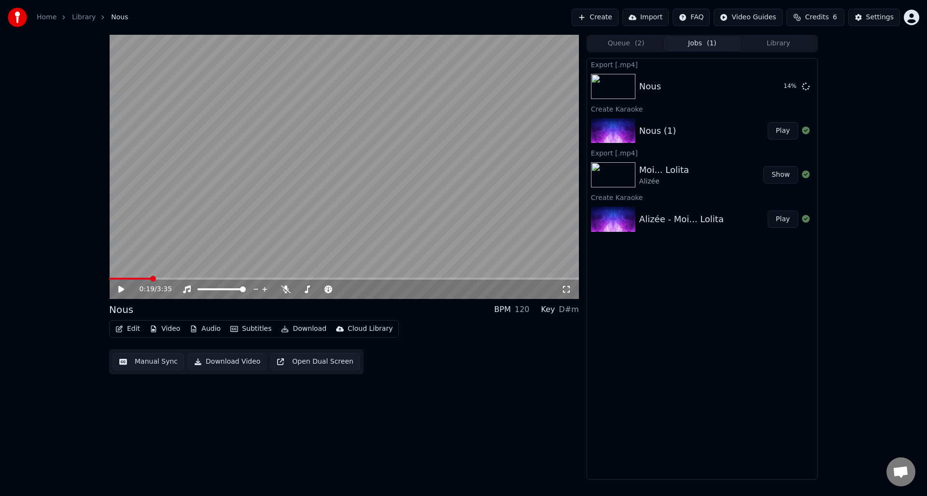
click at [908, 18] on html "Home Library Nous Create Import FAQ Video Guides Credits 6 Settings 0:19 / 3:35…" at bounding box center [463, 248] width 927 height 496
click at [862, 94] on div "Sign Out" at bounding box center [868, 101] width 111 height 15
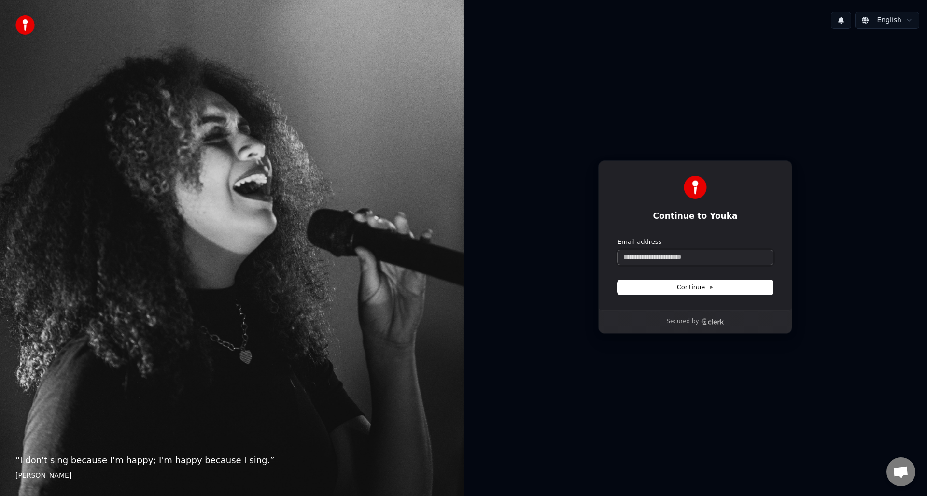
click at [670, 259] on input "Email address" at bounding box center [694, 257] width 155 height 14
type input "*"
click at [617, 237] on button "submit" at bounding box center [617, 237] width 0 height 0
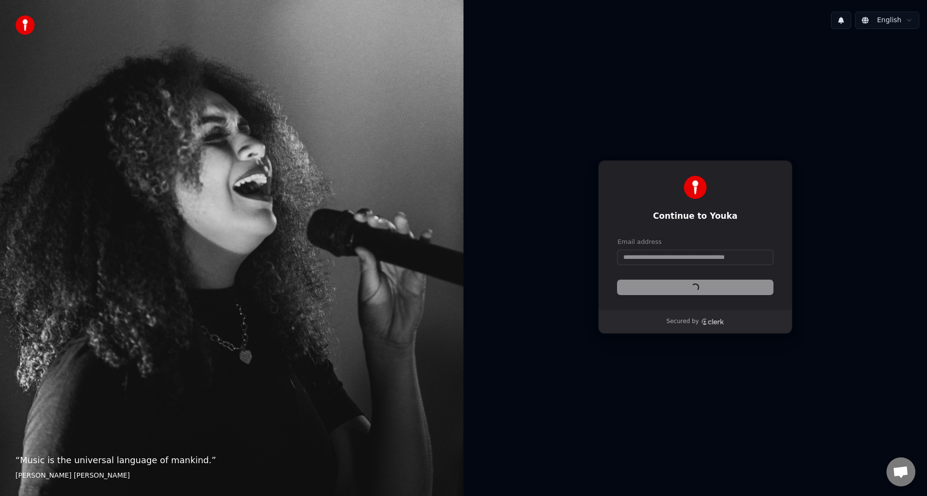
type input "**********"
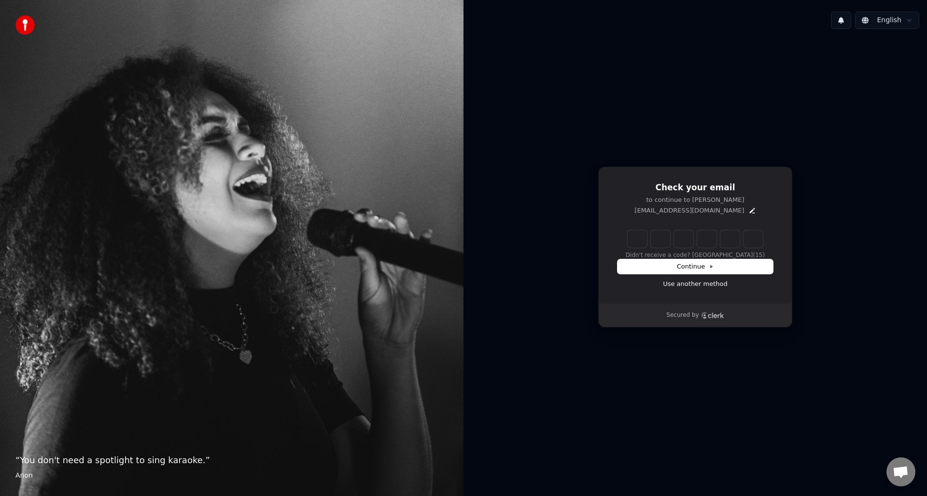
click at [643, 240] on input "Enter verification code" at bounding box center [695, 238] width 135 height 17
type input "******"
